Goal: Transaction & Acquisition: Purchase product/service

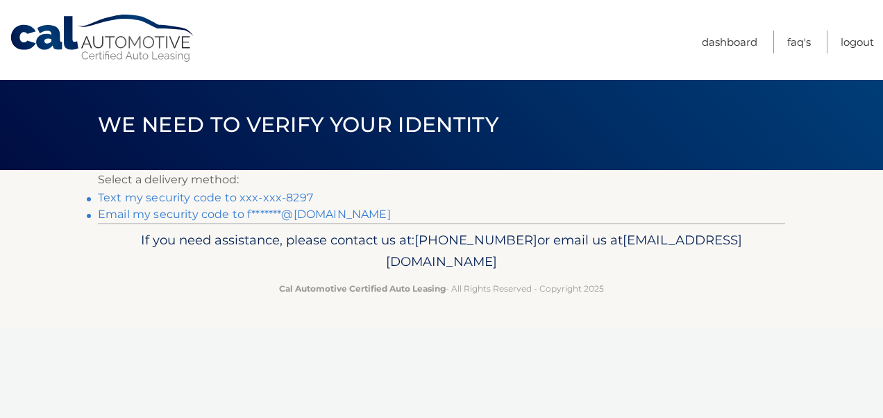
click at [227, 211] on link "Email my security code to f*******@[DOMAIN_NAME]" at bounding box center [244, 214] width 293 height 13
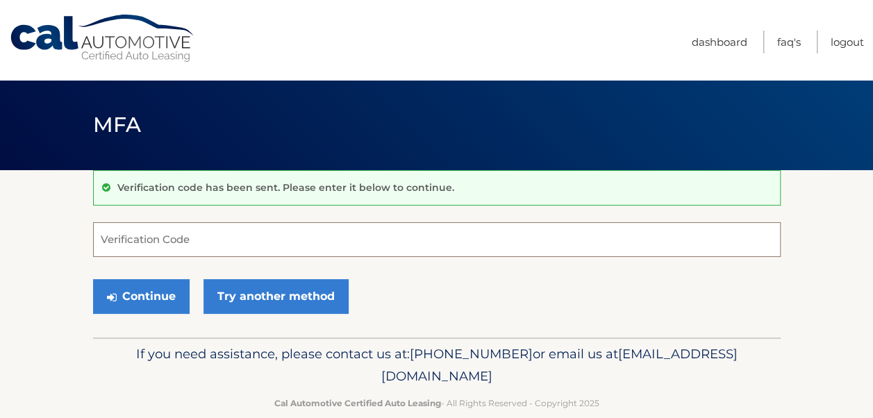
click at [184, 240] on input "Verification Code" at bounding box center [437, 239] width 688 height 35
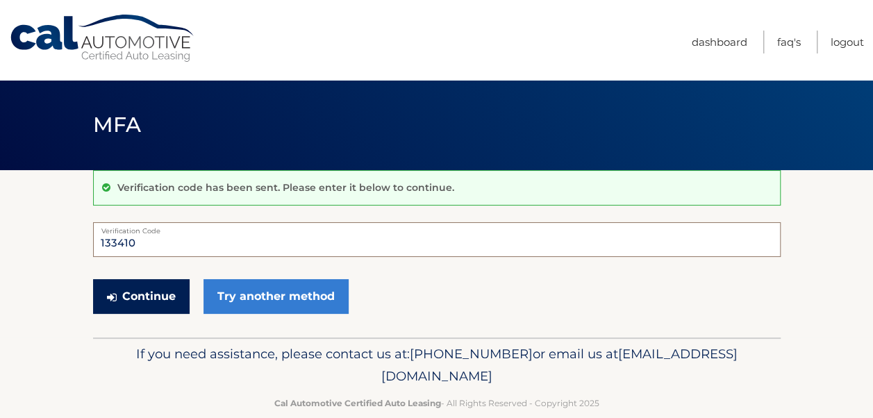
type input "133410"
click at [135, 298] on button "Continue" at bounding box center [141, 296] width 97 height 35
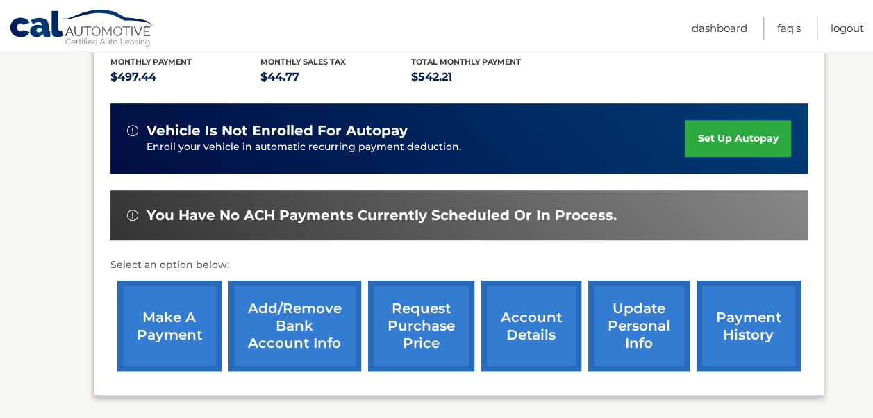
scroll to position [347, 0]
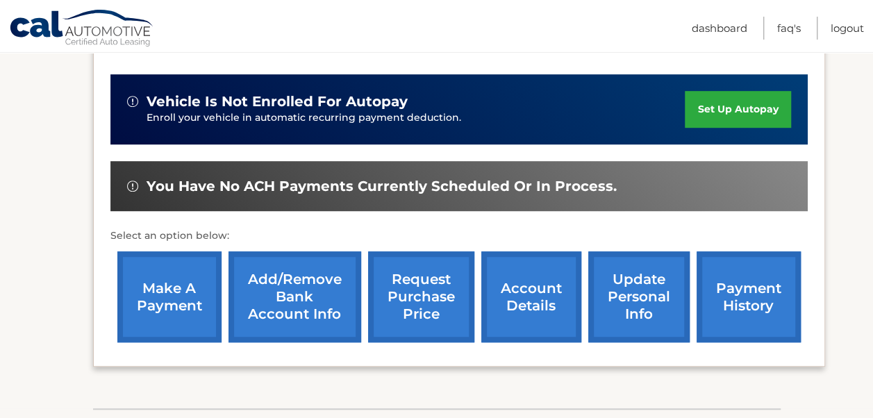
click at [146, 288] on link "make a payment" at bounding box center [169, 296] width 104 height 91
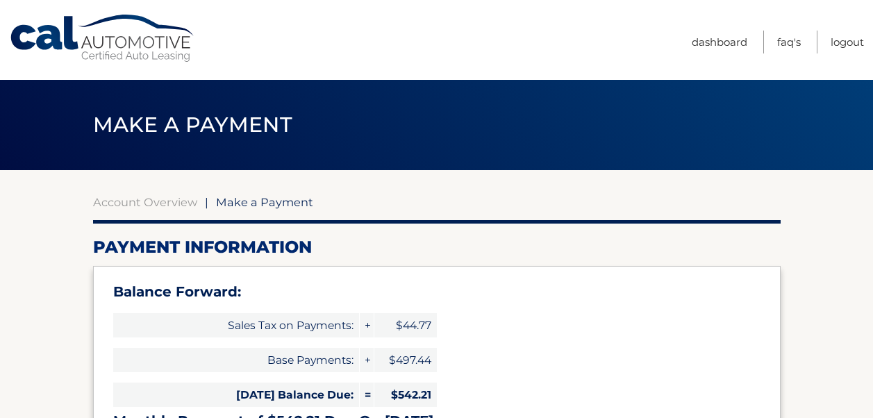
select select "YjE1ZGM4YzEtZjExYS00MjA0LTg3OGYtMGQ1YWViOGM4YjQ0"
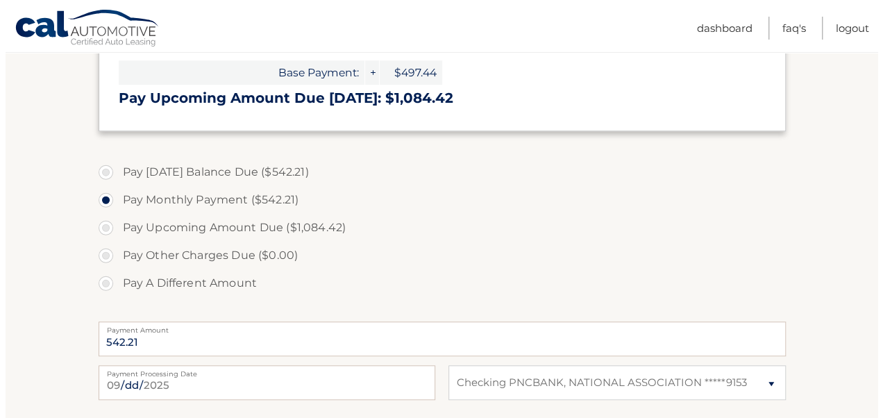
scroll to position [625, 0]
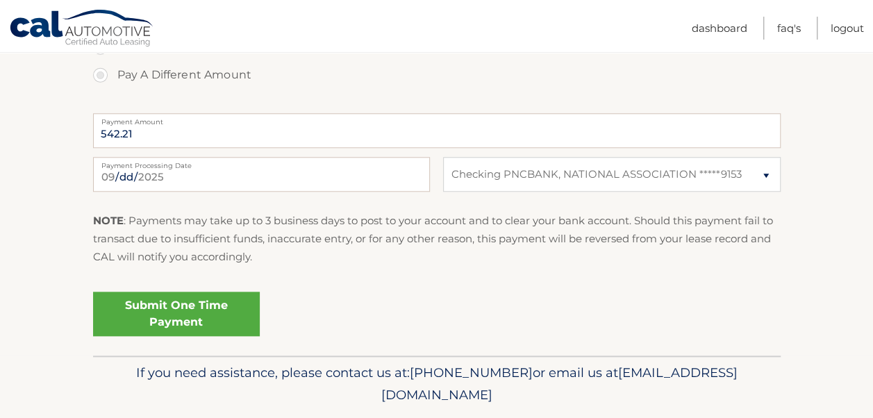
click at [197, 307] on link "Submit One Time Payment" at bounding box center [176, 314] width 167 height 44
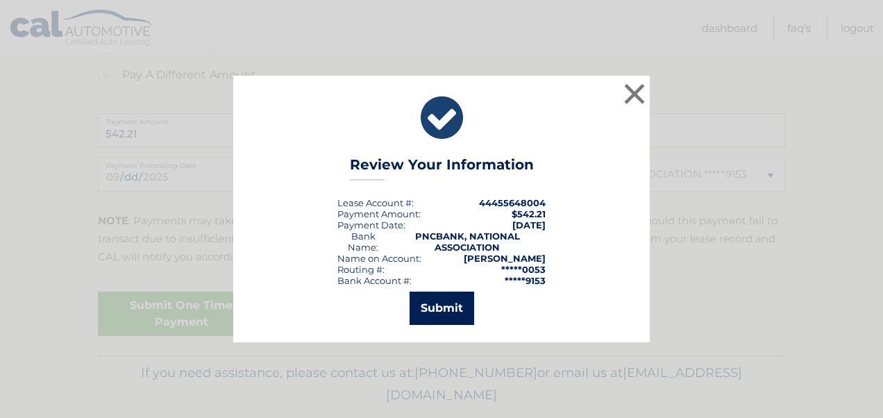
click at [438, 304] on button "Submit" at bounding box center [442, 308] width 65 height 33
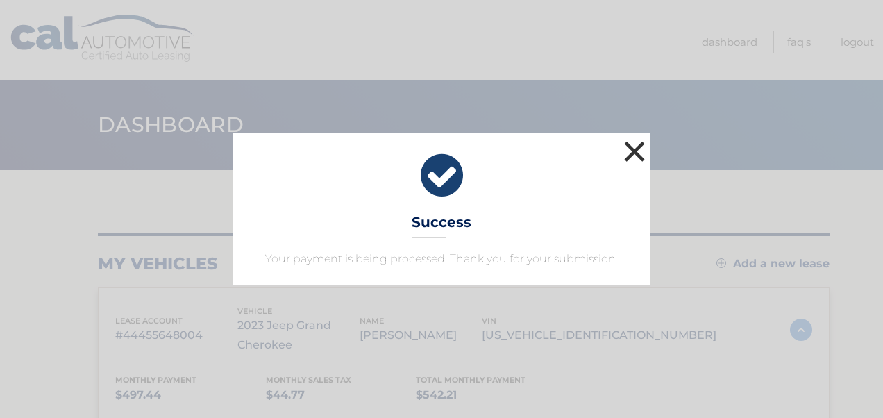
drag, startPoint x: 632, startPoint y: 149, endPoint x: 626, endPoint y: 144, distance: 7.9
click at [631, 148] on button "×" at bounding box center [635, 152] width 28 height 28
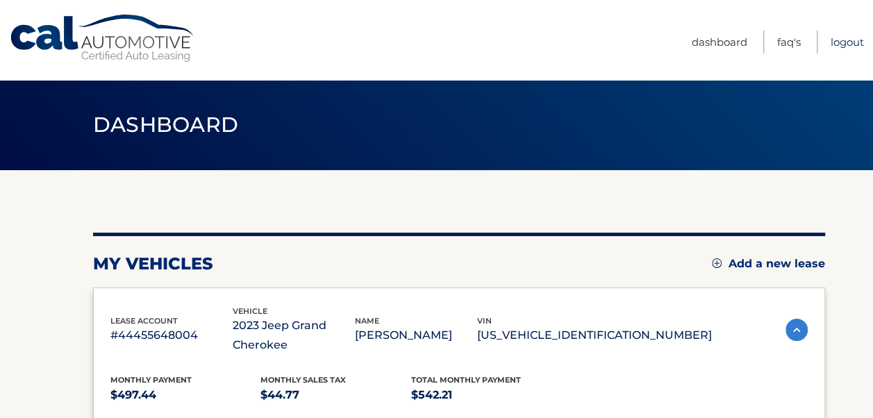
click at [846, 36] on link "Logout" at bounding box center [847, 42] width 33 height 23
